Goal: Information Seeking & Learning: Learn about a topic

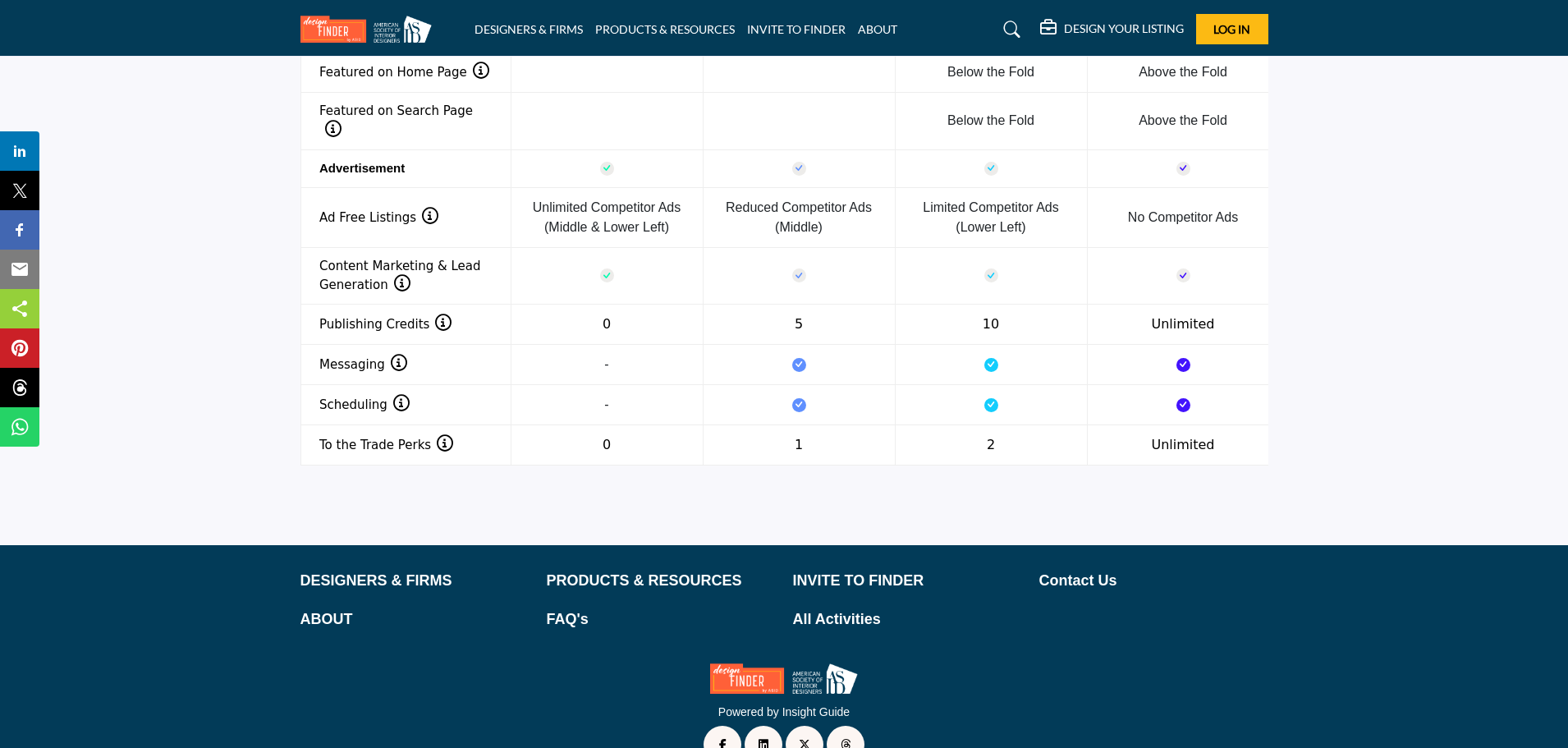
scroll to position [2141, 0]
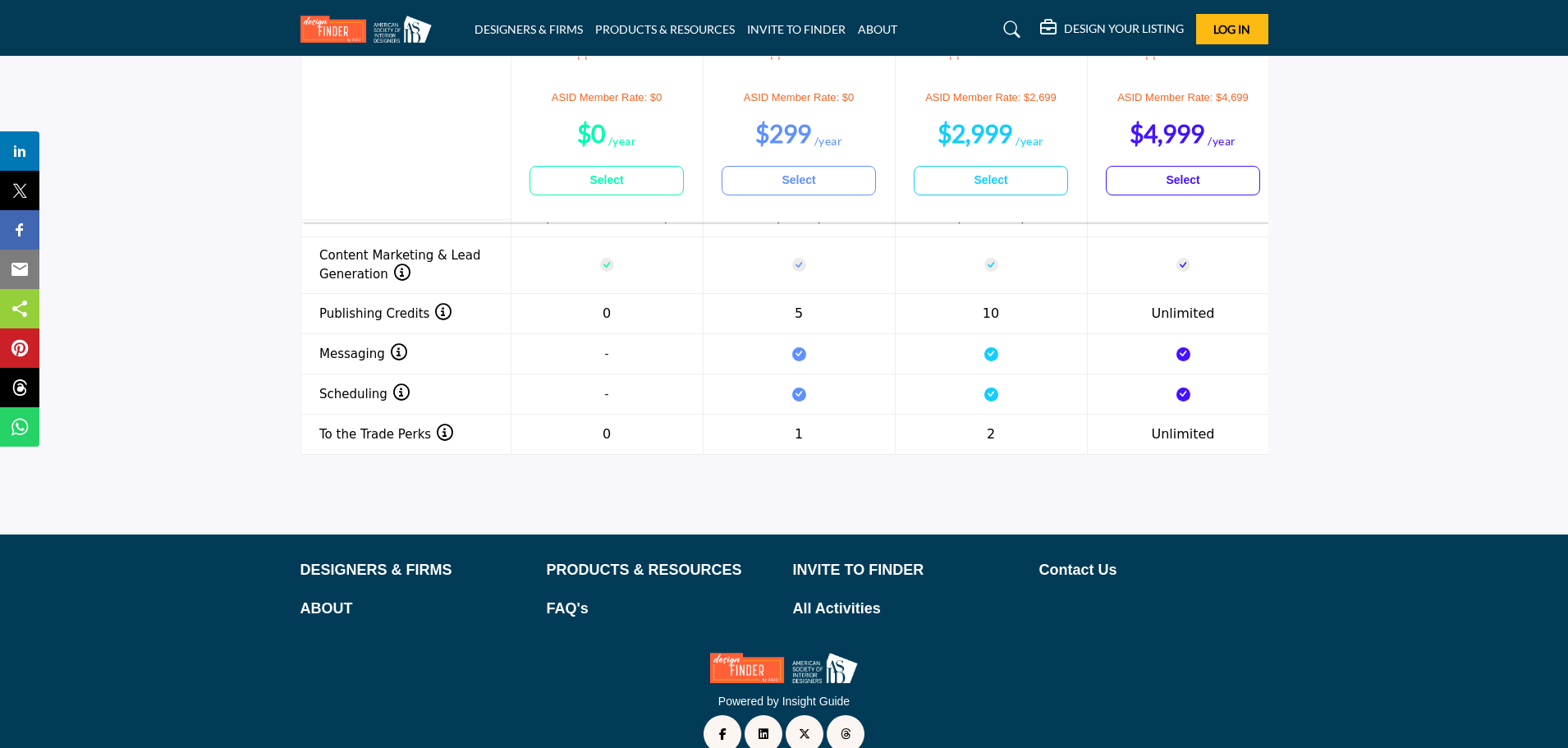
click at [790, 695] on link "Powered by Insight Guide" at bounding box center [784, 701] width 132 height 13
